Goal: Information Seeking & Learning: Check status

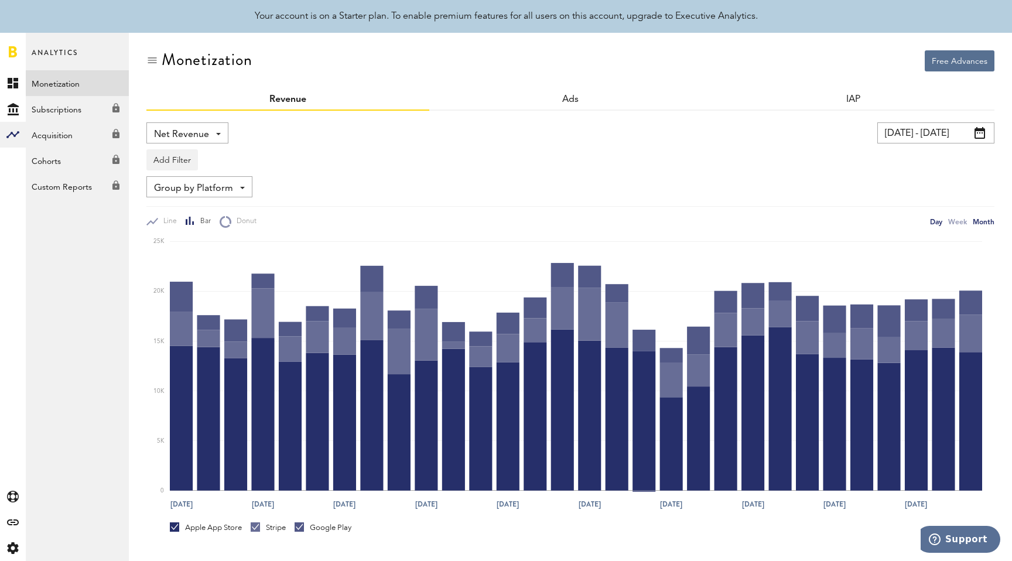
click at [980, 217] on div "Month" at bounding box center [984, 222] width 22 height 12
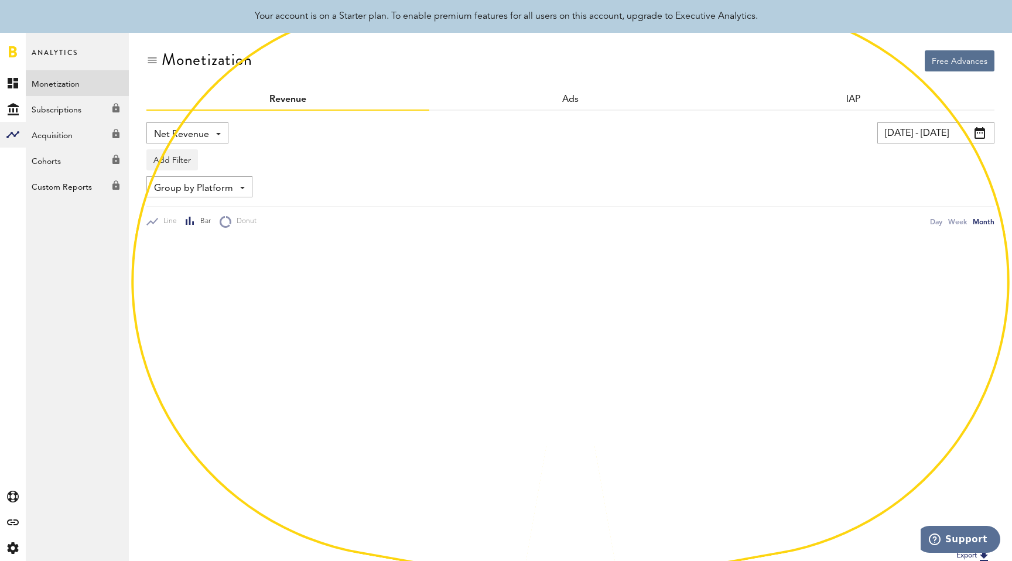
click at [936, 144] on div "Add Filter Platforms Apps" at bounding box center [570, 157] width 848 height 27
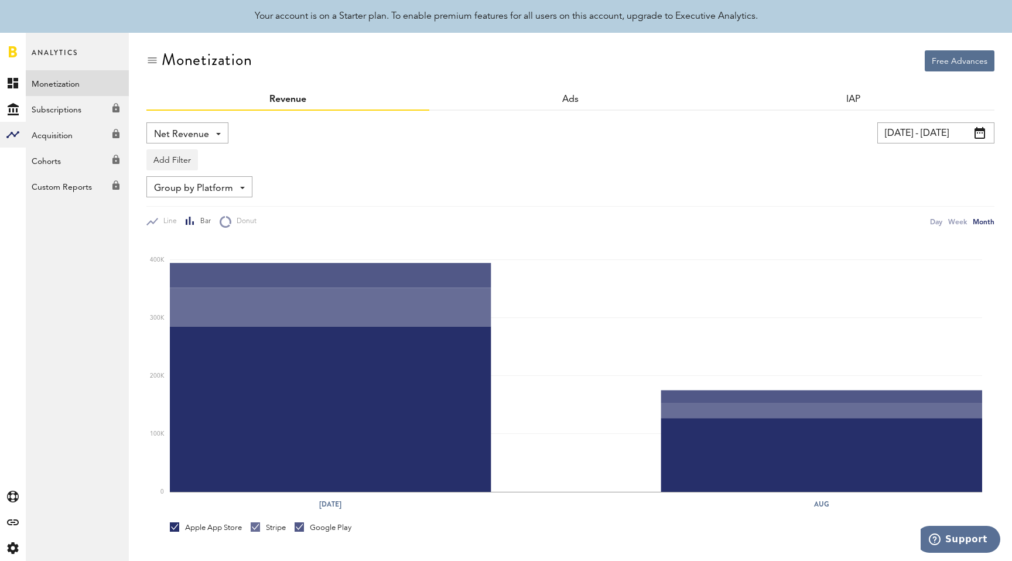
click at [932, 139] on input "[DATE] - [DATE]" at bounding box center [936, 132] width 117 height 21
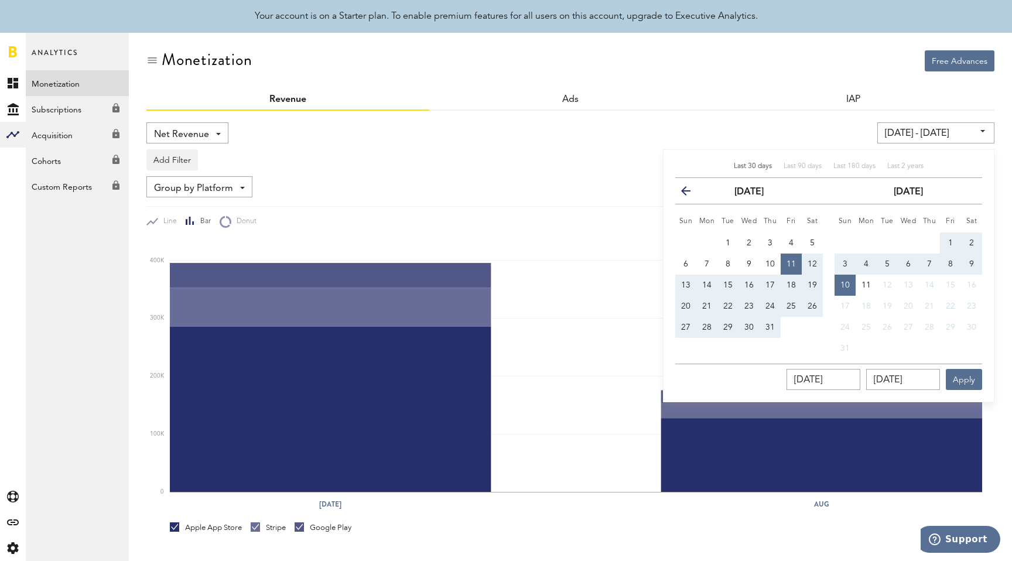
click at [893, 160] on div "Last 30 days Last 90 days Last 180 days Last 2 years previous [DATE] next Sun M…" at bounding box center [829, 275] width 332 height 253
click at [893, 164] on span "Last 2 years" at bounding box center [906, 166] width 36 height 7
type input "[DATE] - [DATE]"
type input "[DATE]"
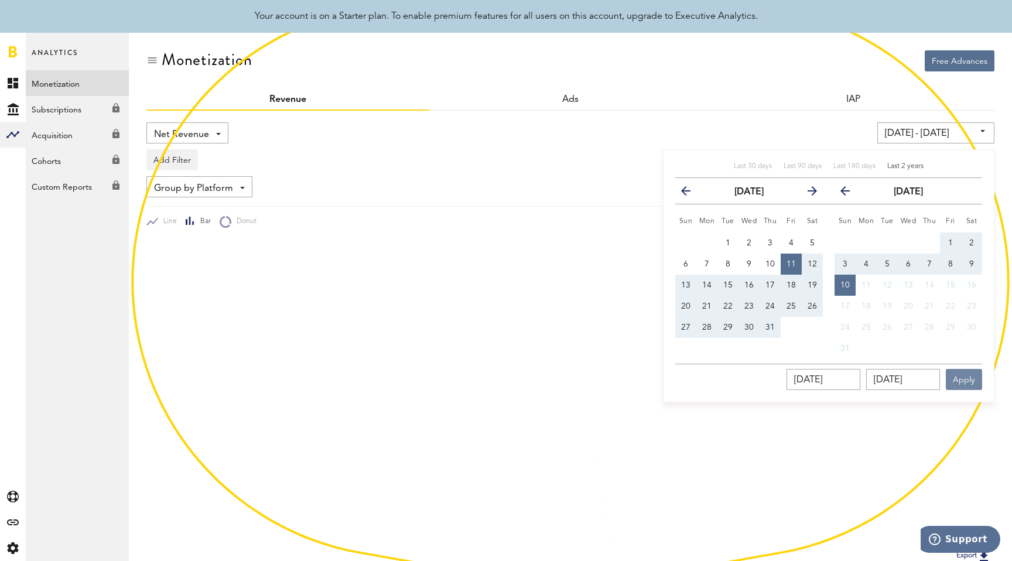
click at [962, 371] on button "Apply" at bounding box center [964, 379] width 36 height 21
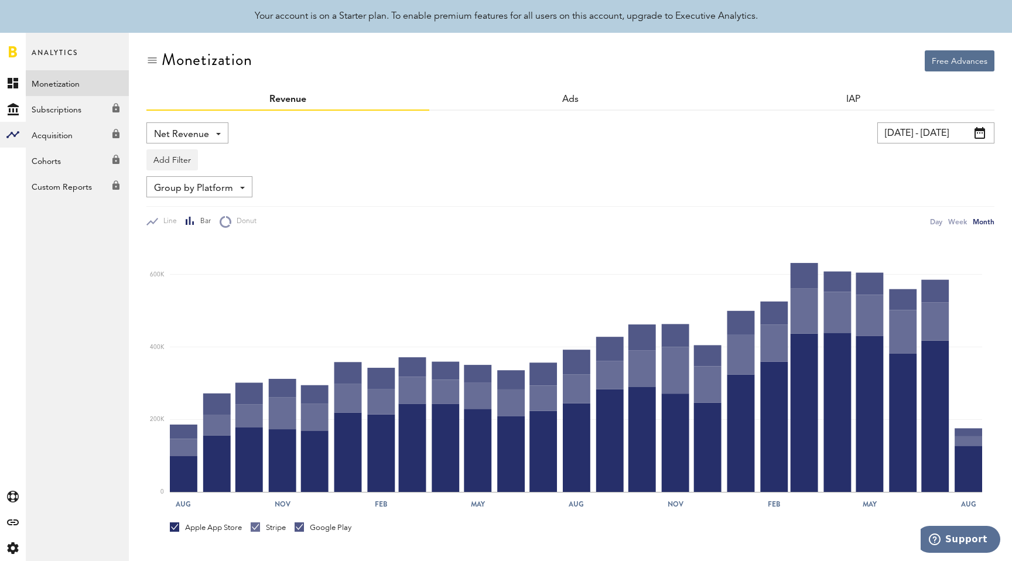
click at [176, 139] on span "Net Revenue" at bounding box center [181, 135] width 55 height 20
click at [176, 135] on span "Net Revenue" at bounding box center [181, 135] width 55 height 20
click at [176, 185] on span "Group by Platform" at bounding box center [193, 189] width 79 height 20
click at [185, 220] on span "Group by Platform" at bounding box center [203, 214] width 91 height 20
click at [174, 150] on button "Add Filter" at bounding box center [172, 159] width 52 height 21
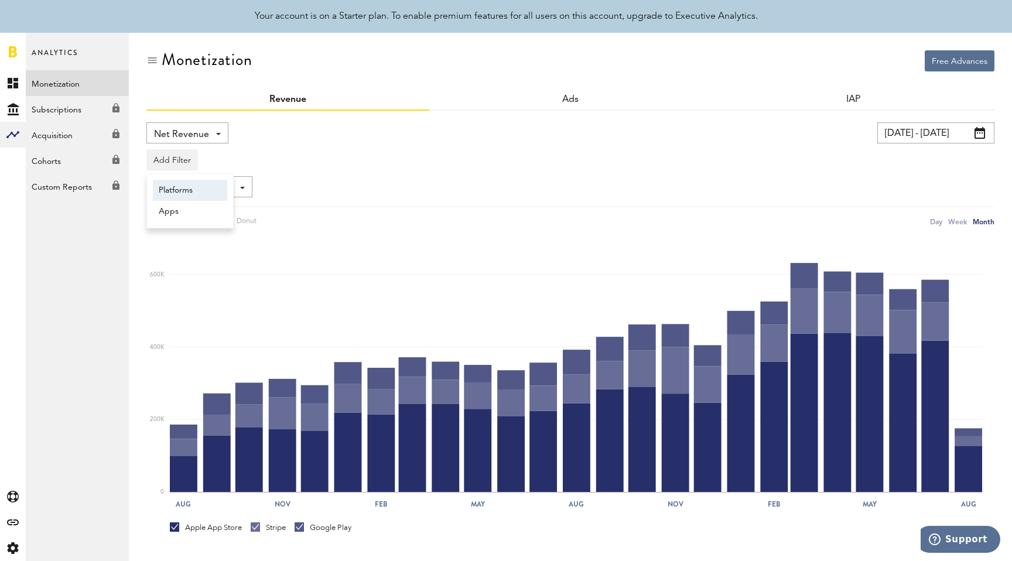
click at [179, 195] on li "Platforms" at bounding box center [190, 190] width 74 height 21
click at [217, 160] on div "Platforms - Apple App Store Google Play Stripe" at bounding box center [194, 160] width 94 height 21
click at [210, 208] on span "Google Play" at bounding box center [203, 210] width 90 height 20
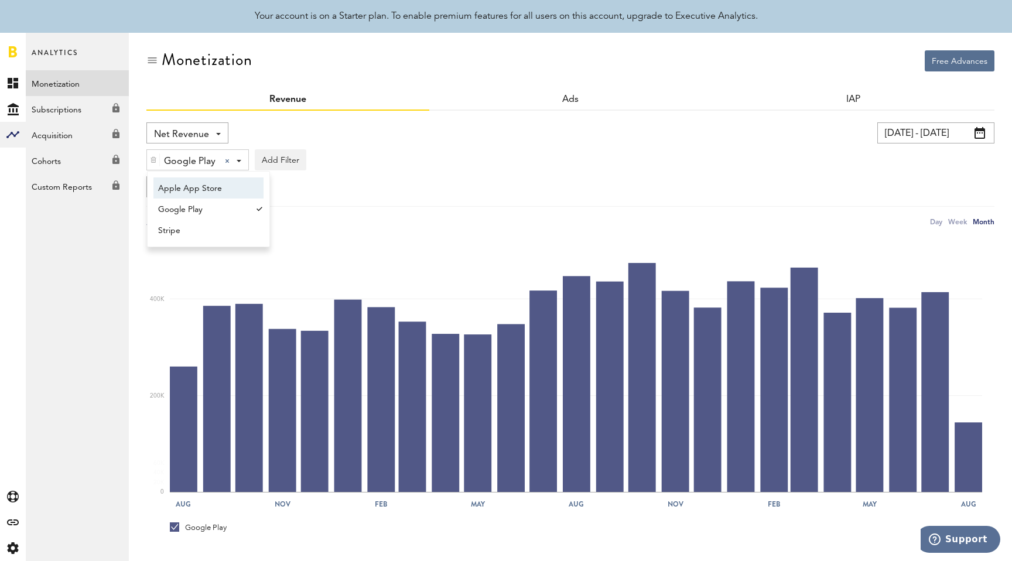
click at [452, 129] on div "Net Revenue Net Revenue Gross Revenue Profit" at bounding box center [349, 132] width 407 height 21
click at [956, 217] on div "Week" at bounding box center [958, 222] width 19 height 12
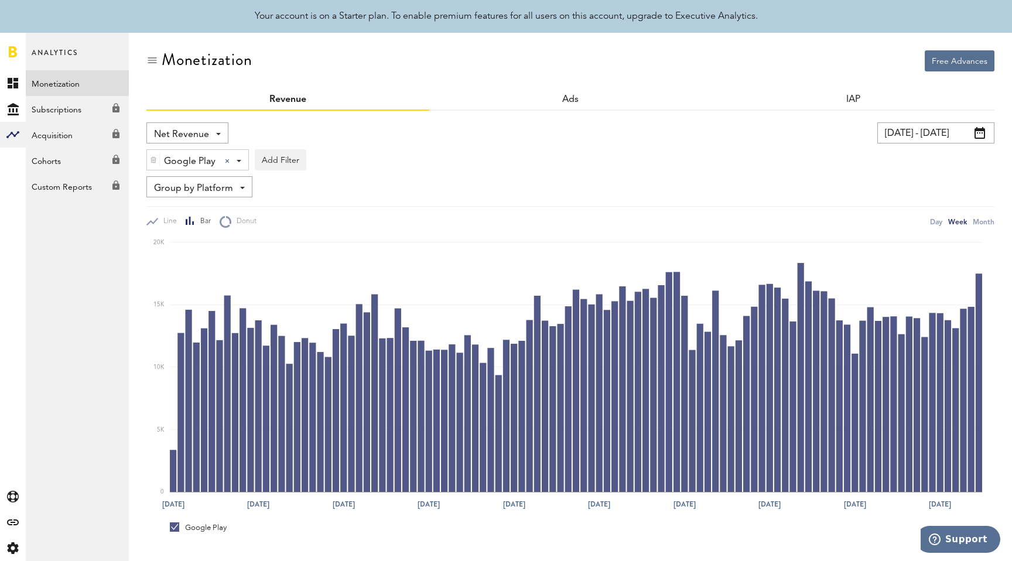
click at [839, 182] on div "Group by Platform Group by Platform Group by Revenue Type Group by App" at bounding box center [570, 186] width 848 height 21
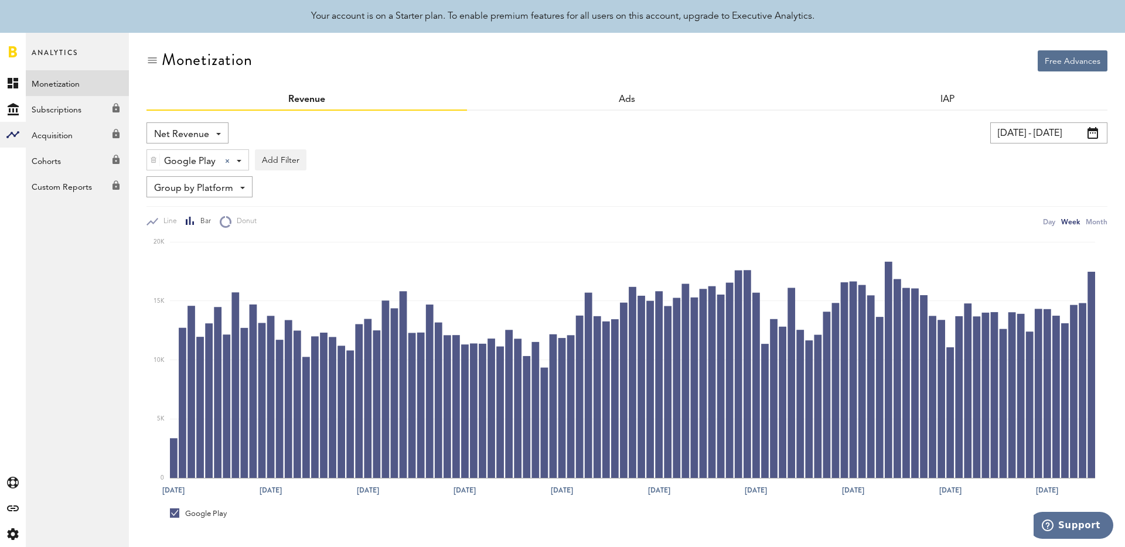
click at [220, 160] on div "Google Play" at bounding box center [193, 162] width 59 height 20
click at [222, 183] on span "Apple App Store" at bounding box center [203, 189] width 90 height 20
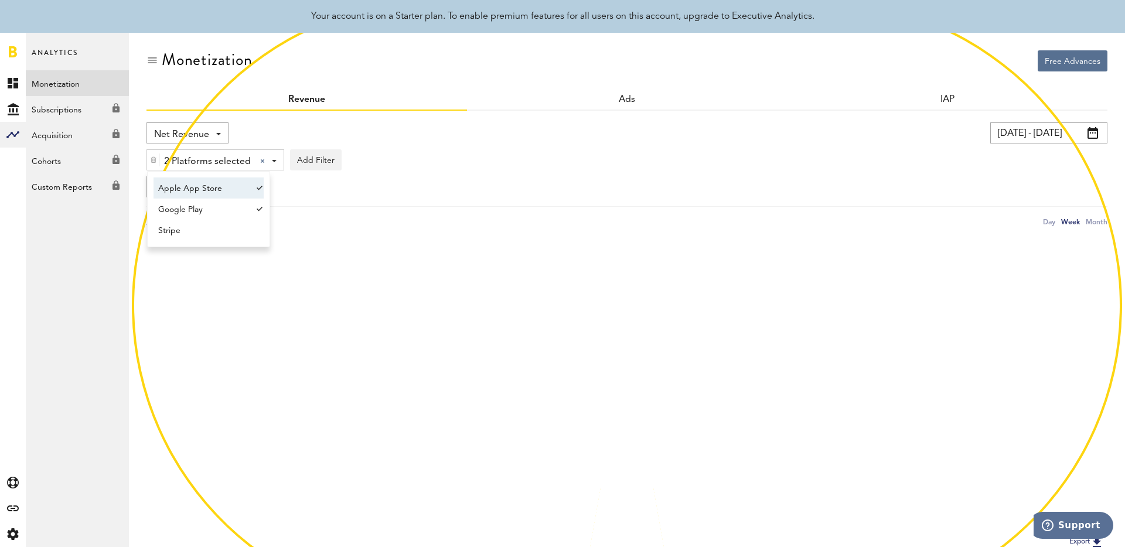
click at [340, 163] on div "2 Platforms selected 2 Platforms selected Apple App Store Google Play Stripe Ad…" at bounding box center [626, 157] width 961 height 27
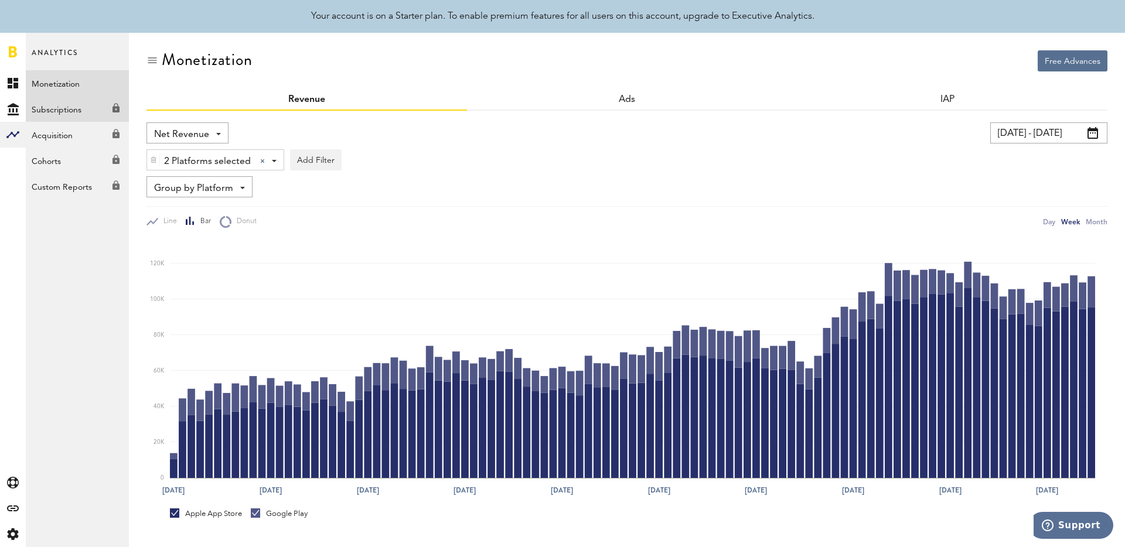
click at [65, 100] on link "Subscriptions Created with Sketch." at bounding box center [77, 109] width 103 height 26
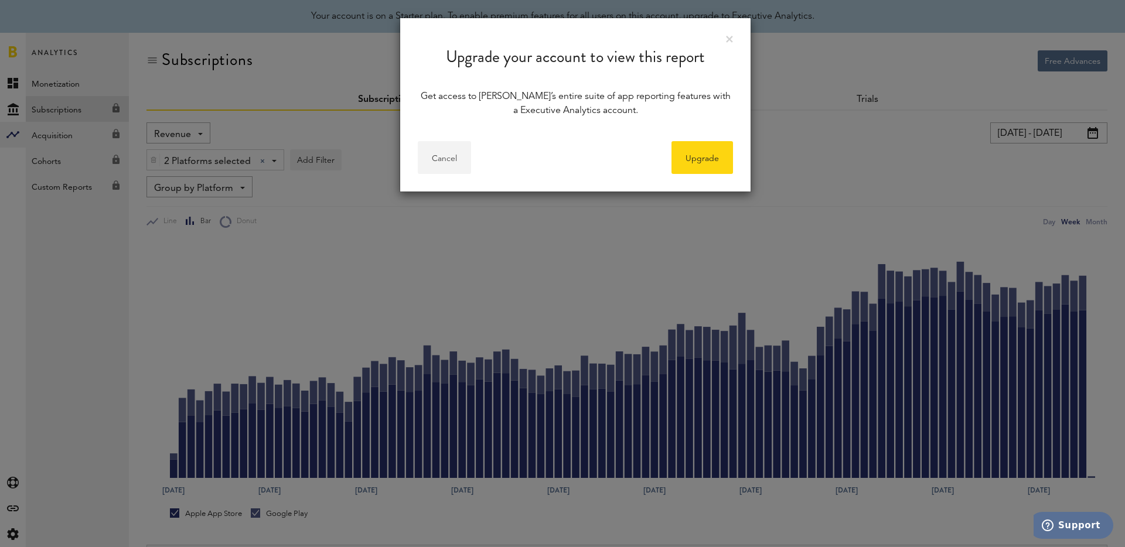
click at [451, 151] on button "Cancel" at bounding box center [444, 157] width 53 height 33
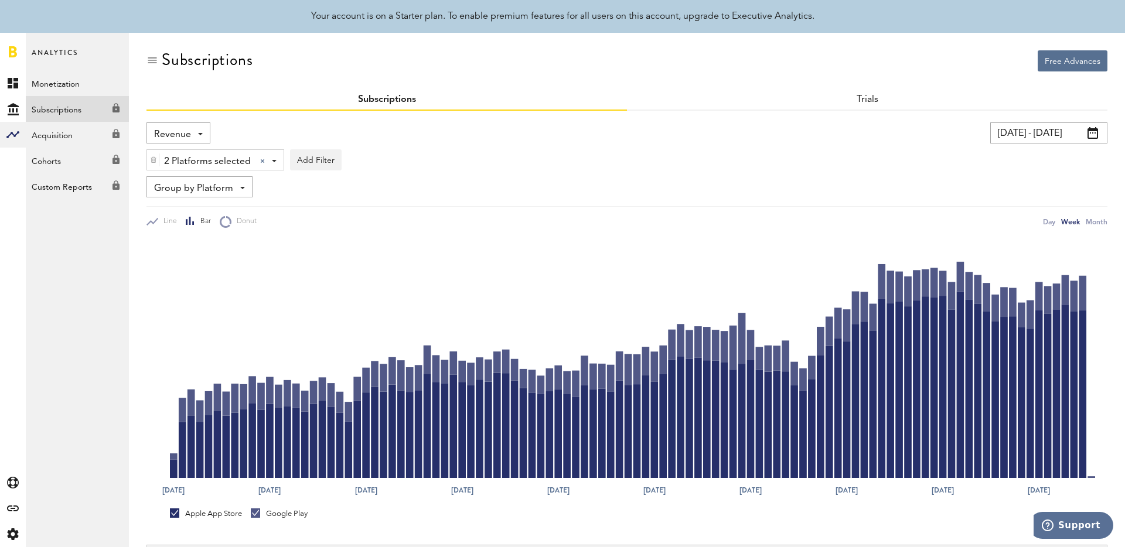
click at [187, 139] on span "Revenue" at bounding box center [172, 135] width 37 height 20
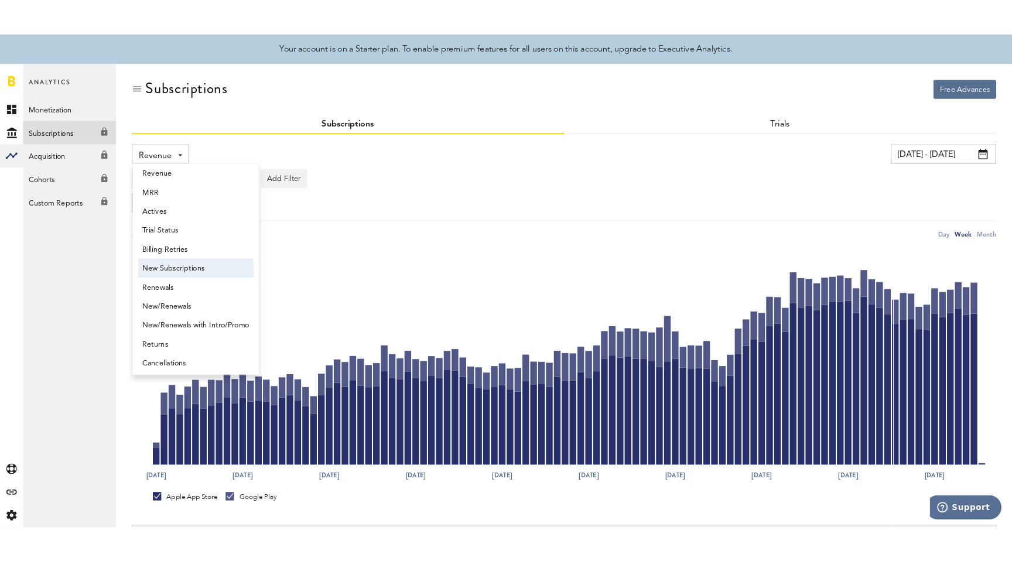
scroll to position [9, 0]
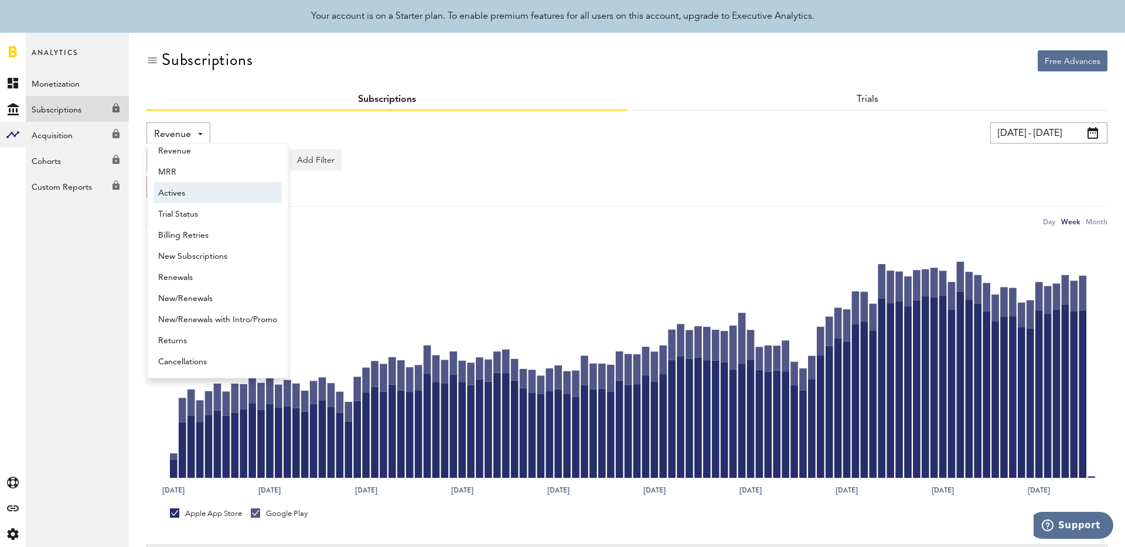
click at [212, 188] on span "Actives" at bounding box center [217, 193] width 119 height 20
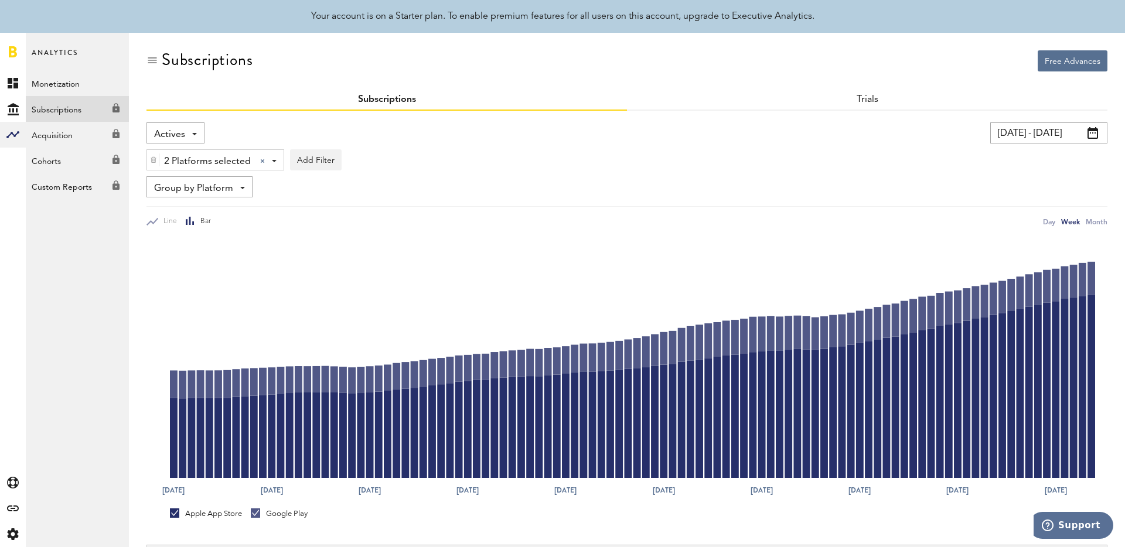
click at [244, 158] on span "2 Platforms selected" at bounding box center [207, 162] width 87 height 20
click at [249, 204] on link "Google Play" at bounding box center [202, 209] width 99 height 21
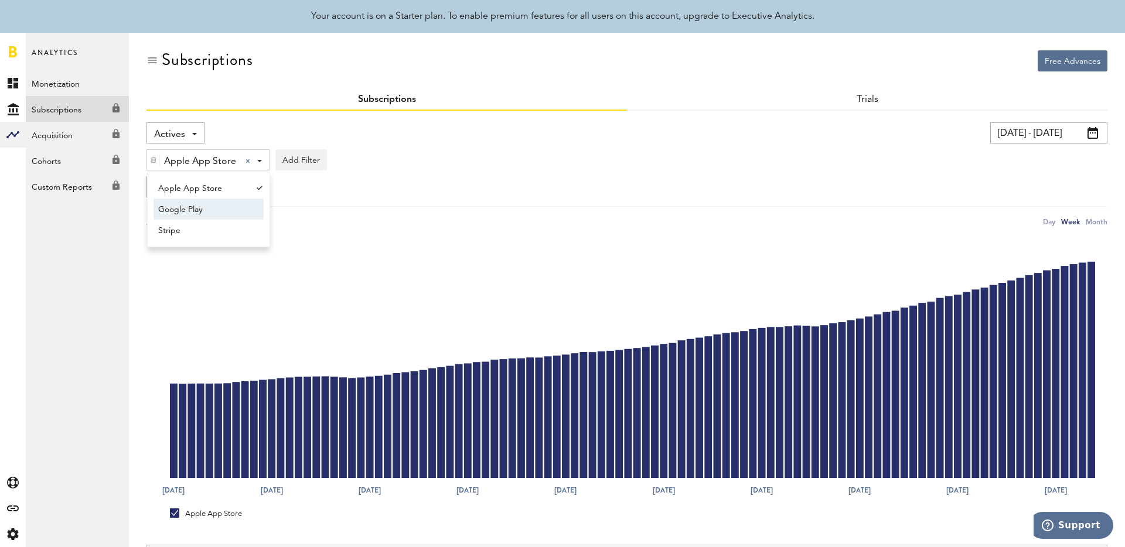
click at [343, 158] on div "Apple App Store Apple App Store Apple App Store Google Play Stripe Add Filter P…" at bounding box center [626, 157] width 961 height 27
click at [1012, 128] on input "[DATE] - [DATE]" at bounding box center [1048, 132] width 117 height 21
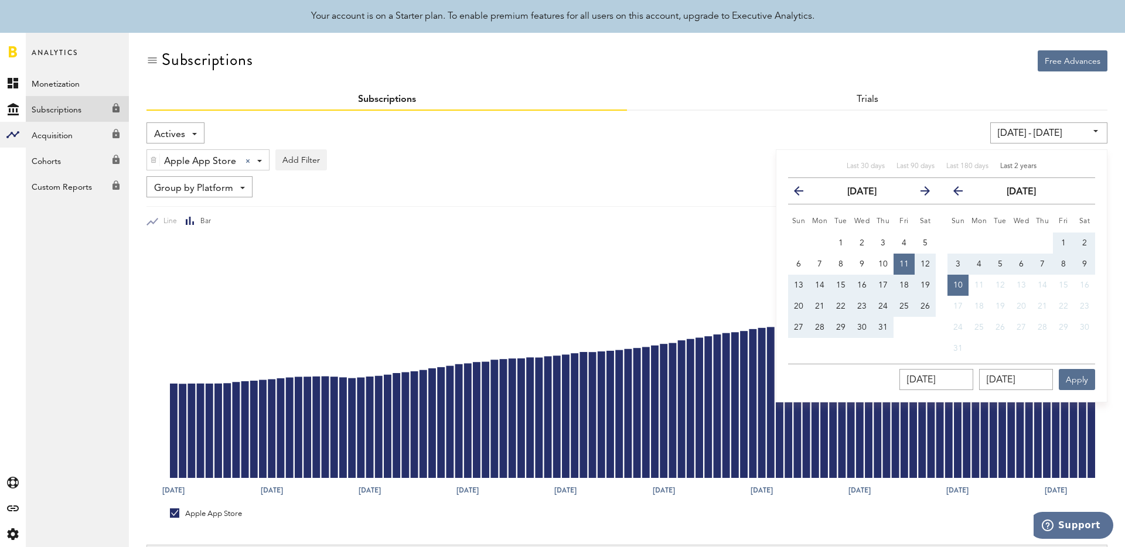
click at [922, 173] on div "Last 30 days Last 90 days Last 180 days Last 2 years" at bounding box center [941, 170] width 307 height 16
click at [922, 167] on span "Last 90 days" at bounding box center [915, 166] width 38 height 7
type input "[DATE] - [DATE]"
type input "[DATE]"
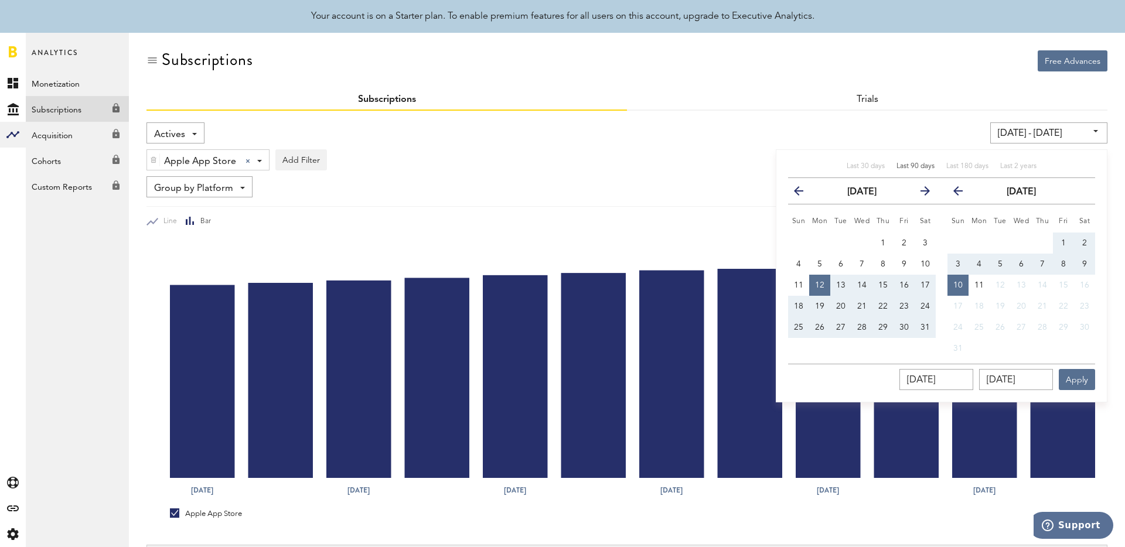
click at [960, 160] on div "Last 30 days Last 90 days Last 180 days Last 2 years previous [DATE] next Sun M…" at bounding box center [942, 275] width 332 height 253
click at [960, 163] on span "Last 180 days" at bounding box center [967, 166] width 42 height 7
type input "[DATE] - [DATE]"
type input "[DATE]"
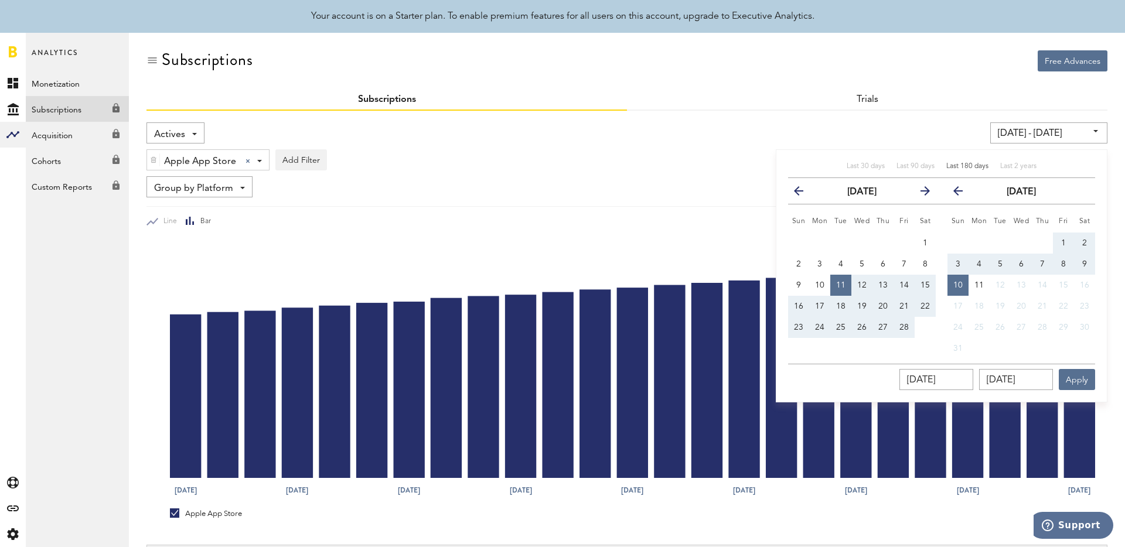
click at [949, 138] on div "[DATE] - [DATE] Last 30 days Last 90 days Last 180 days Last 2 years previous […" at bounding box center [853, 132] width 510 height 21
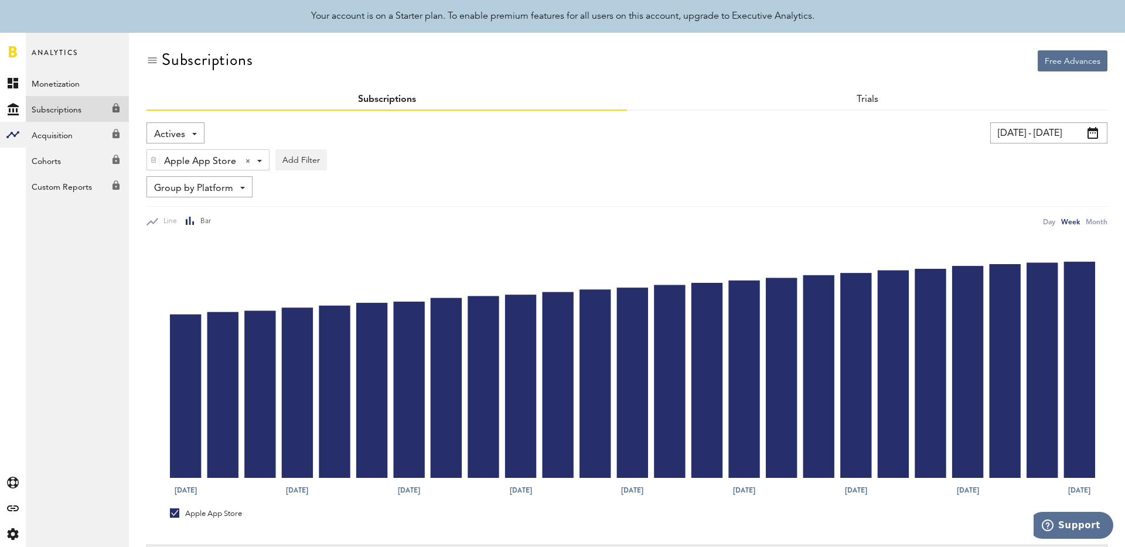
click at [1012, 126] on input "[DATE] - [DATE]" at bounding box center [1048, 132] width 117 height 21
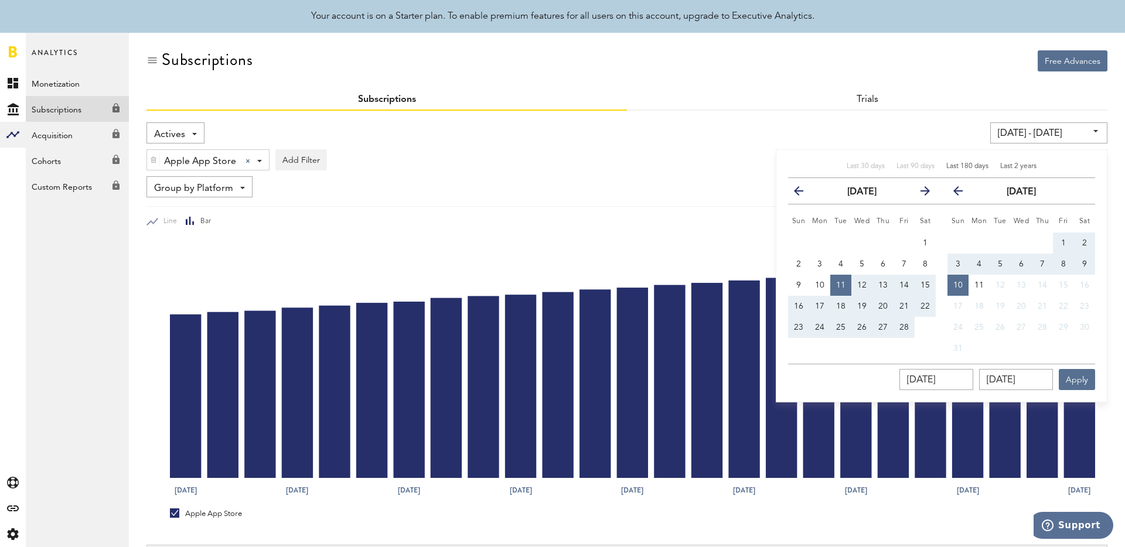
click at [1012, 165] on span "Last 2 years" at bounding box center [1018, 166] width 36 height 7
type input "[DATE] - [DATE]"
type input "[DATE]"
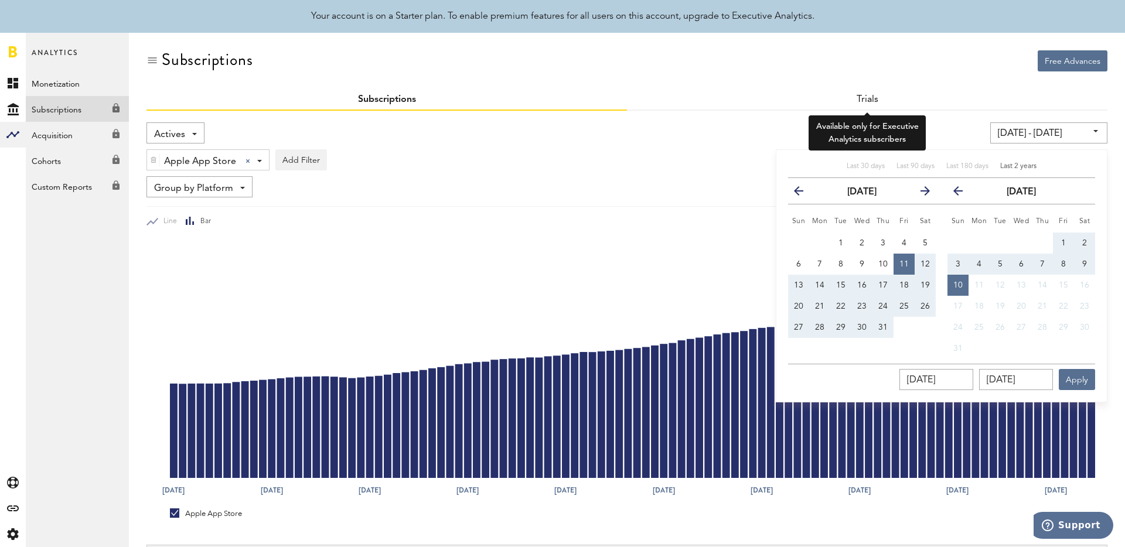
click at [867, 104] on div "Trials" at bounding box center [867, 100] width 480 height 21
